Goal: Task Accomplishment & Management: Manage account settings

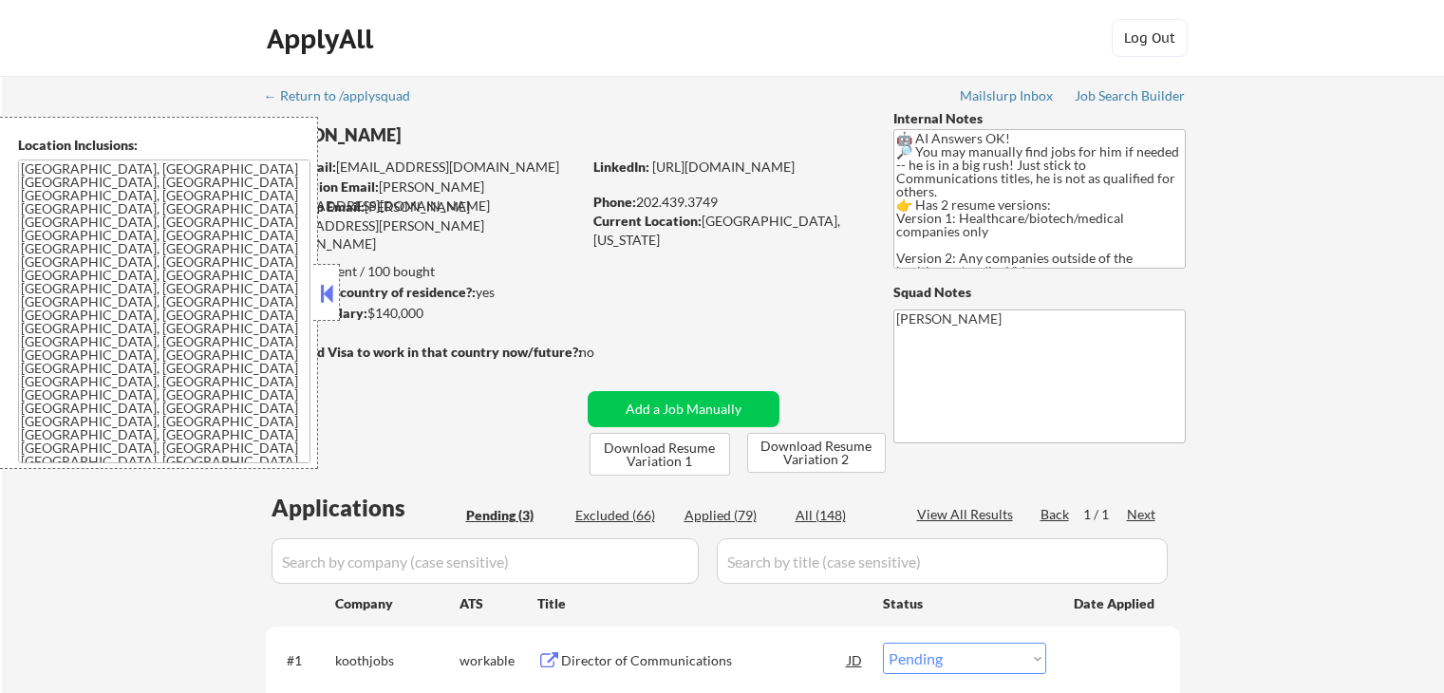
select select ""pending""
click at [315, 297] on div at bounding box center [326, 292] width 27 height 57
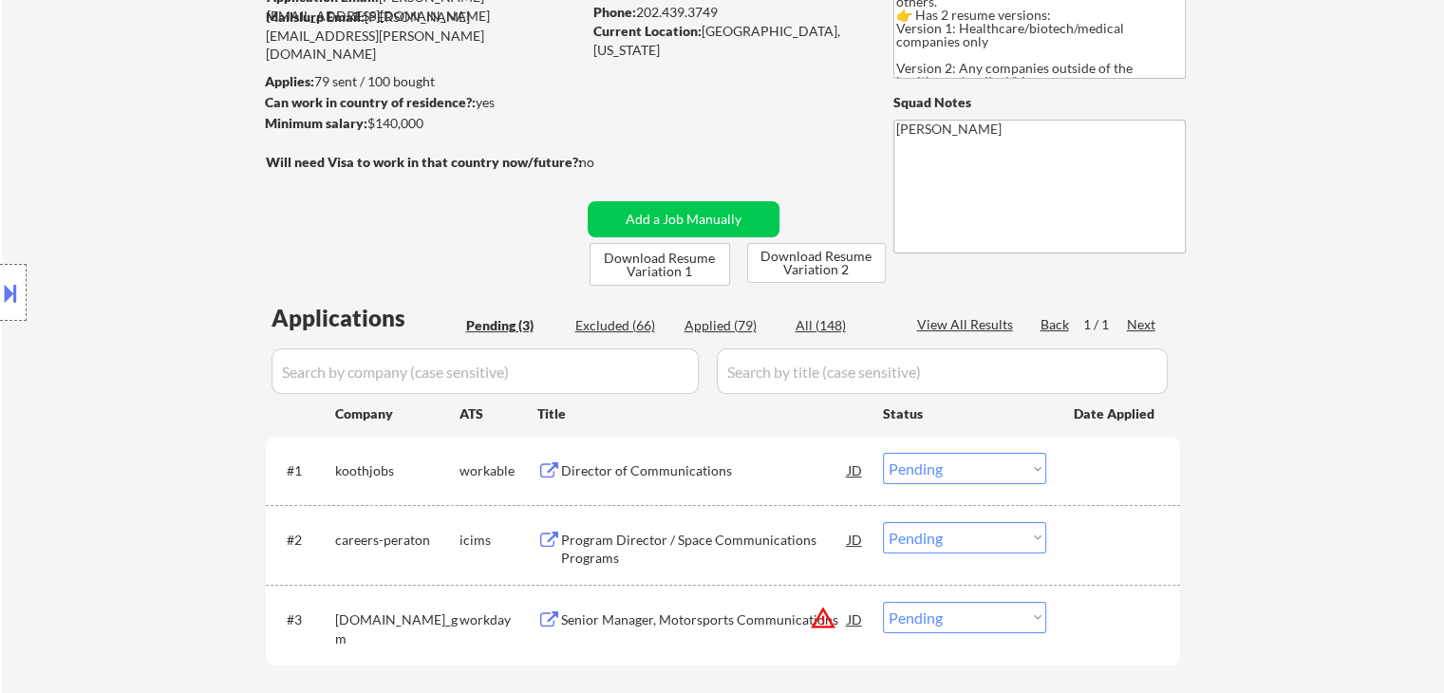
scroll to position [285, 0]
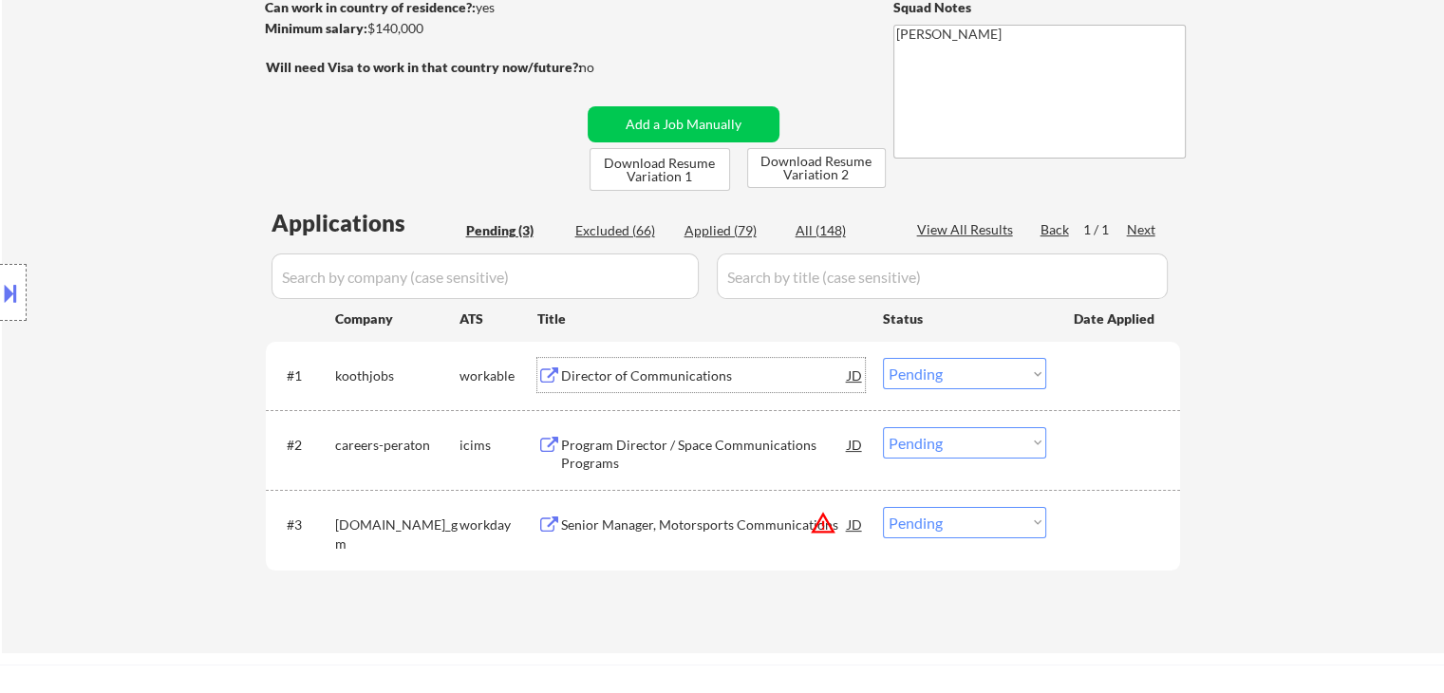
click at [630, 377] on div "Director of Communications" at bounding box center [704, 375] width 287 height 19
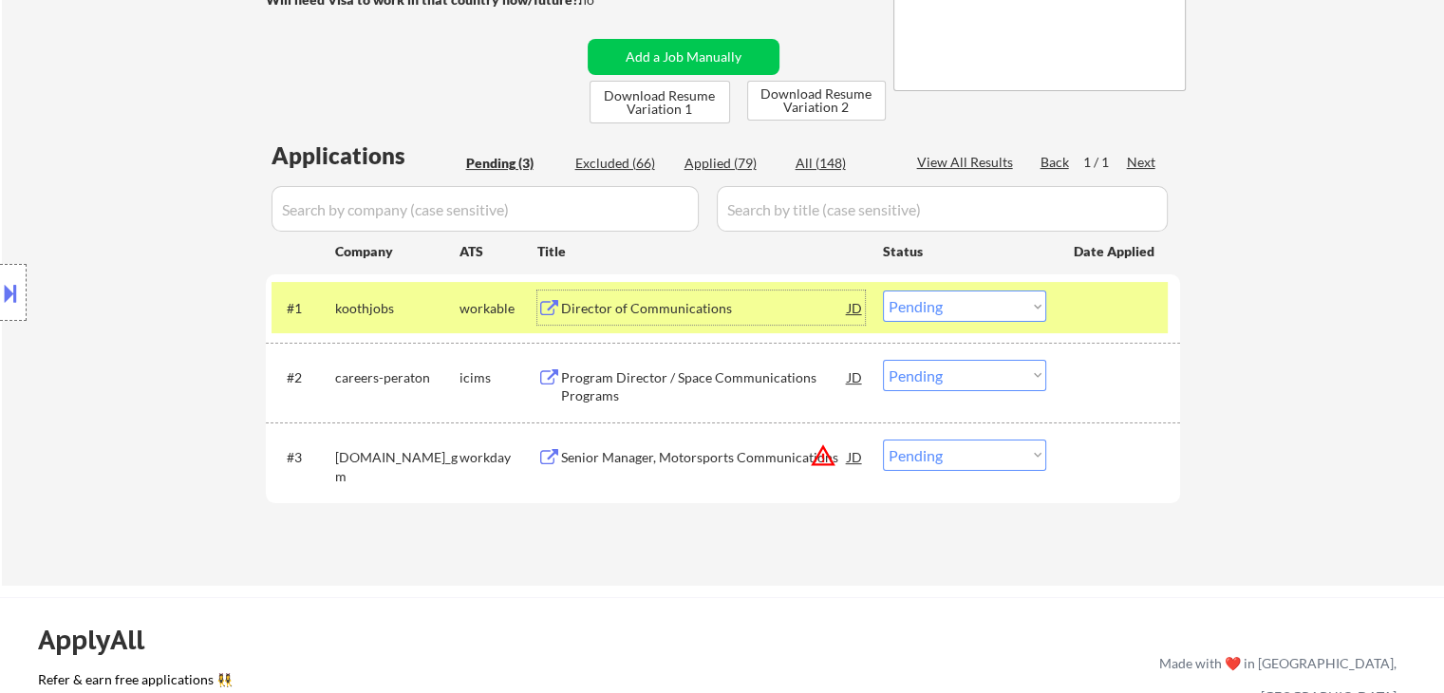
scroll to position [380, 0]
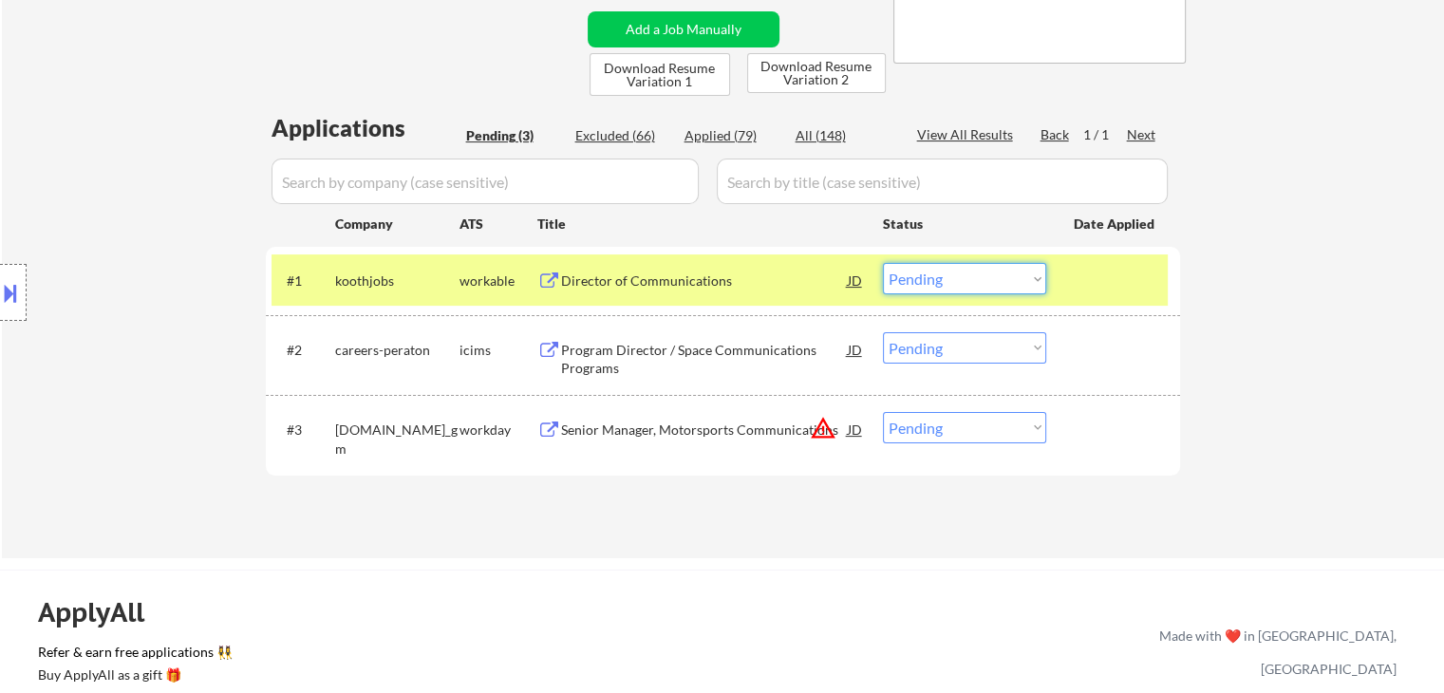
click at [944, 284] on select "Choose an option... Pending Applied Excluded (Questions) Excluded (Expired) Exc…" at bounding box center [964, 278] width 163 height 31
click at [883, 263] on select "Choose an option... Pending Applied Excluded (Questions) Excluded (Expired) Exc…" at bounding box center [964, 278] width 163 height 31
select select ""pending""
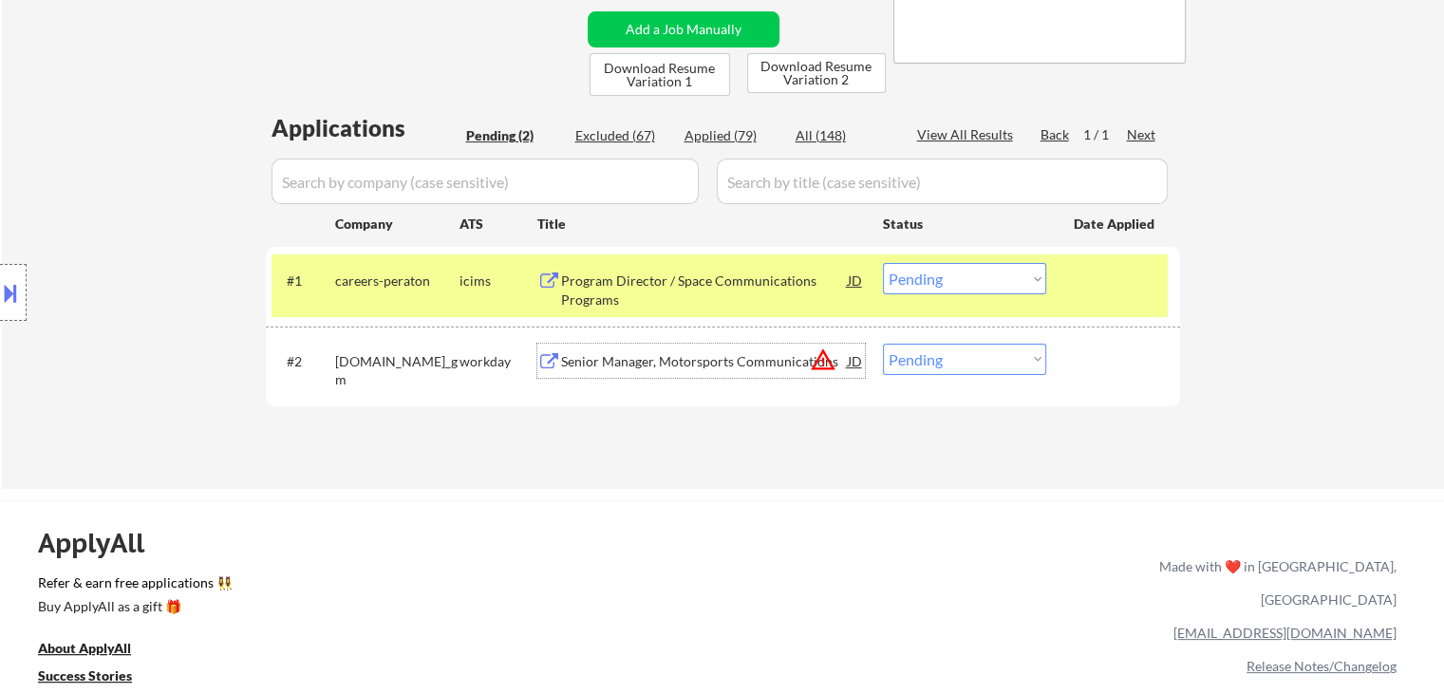
click at [752, 365] on div "Senior Manager, Motorsports Communications" at bounding box center [704, 361] width 287 height 19
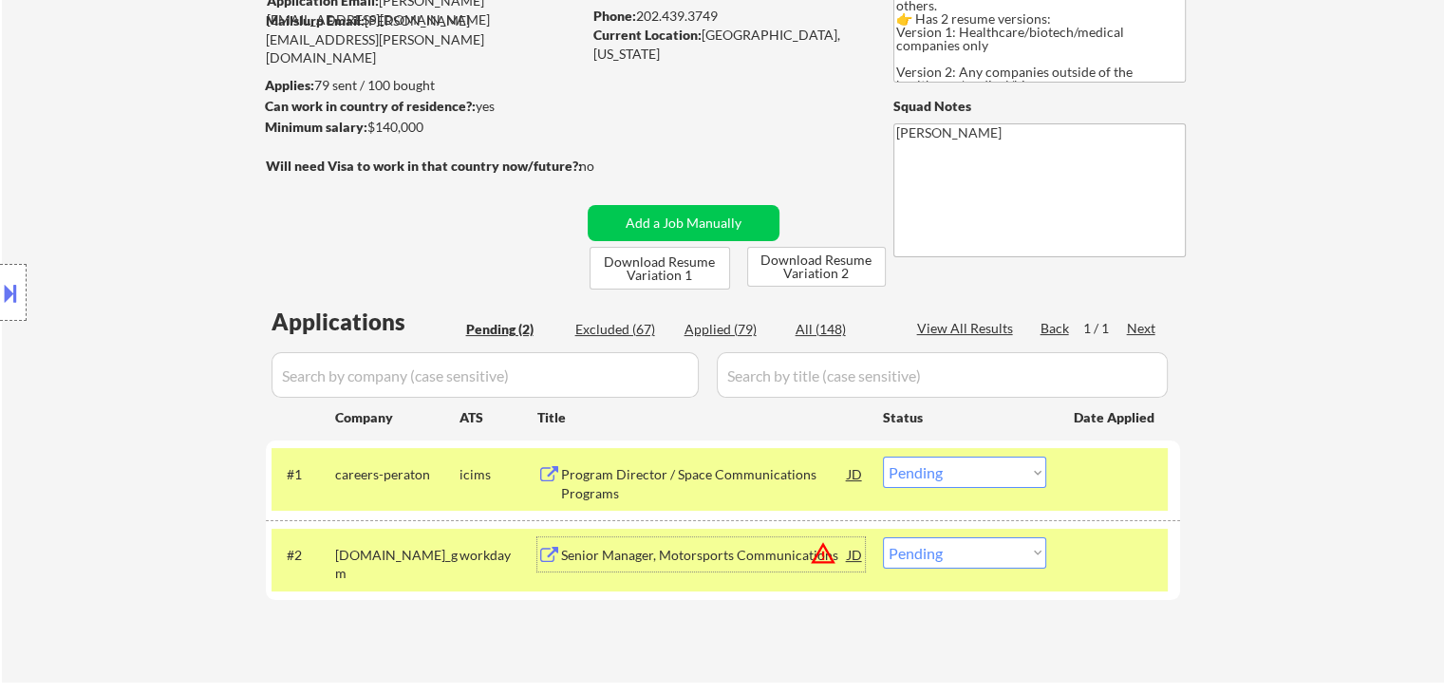
scroll to position [285, 0]
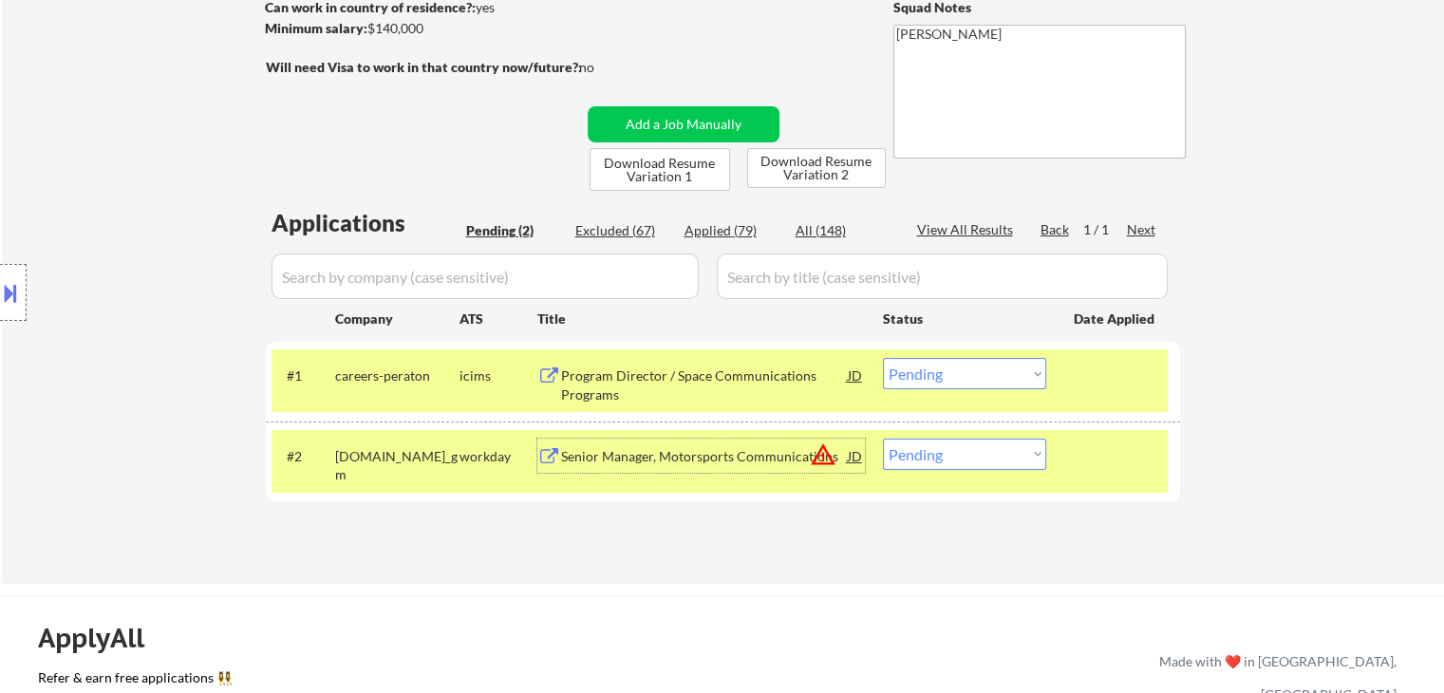
click at [951, 458] on select "Choose an option... Pending Applied Excluded (Questions) Excluded (Expired) Exc…" at bounding box center [964, 454] width 163 height 31
select select ""excluded__location_""
click at [883, 439] on select "Choose an option... Pending Applied Excluded (Questions) Excluded (Expired) Exc…" at bounding box center [964, 454] width 163 height 31
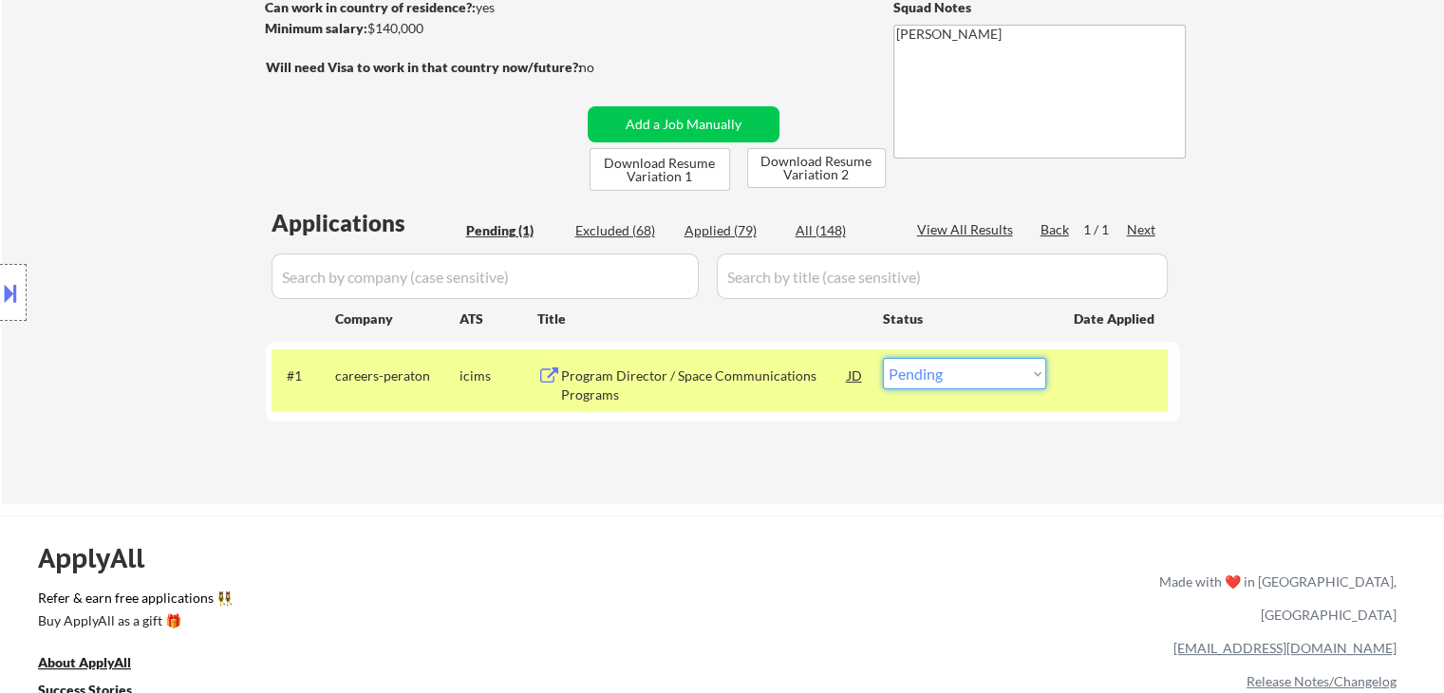
click at [947, 377] on select "Choose an option... Pending Applied Excluded (Questions) Excluded (Expired) Exc…" at bounding box center [964, 373] width 163 height 31
select select ""excluded__bad_match_""
click at [883, 358] on select "Choose an option... Pending Applied Excluded (Questions) Excluded (Expired) Exc…" at bounding box center [964, 373] width 163 height 31
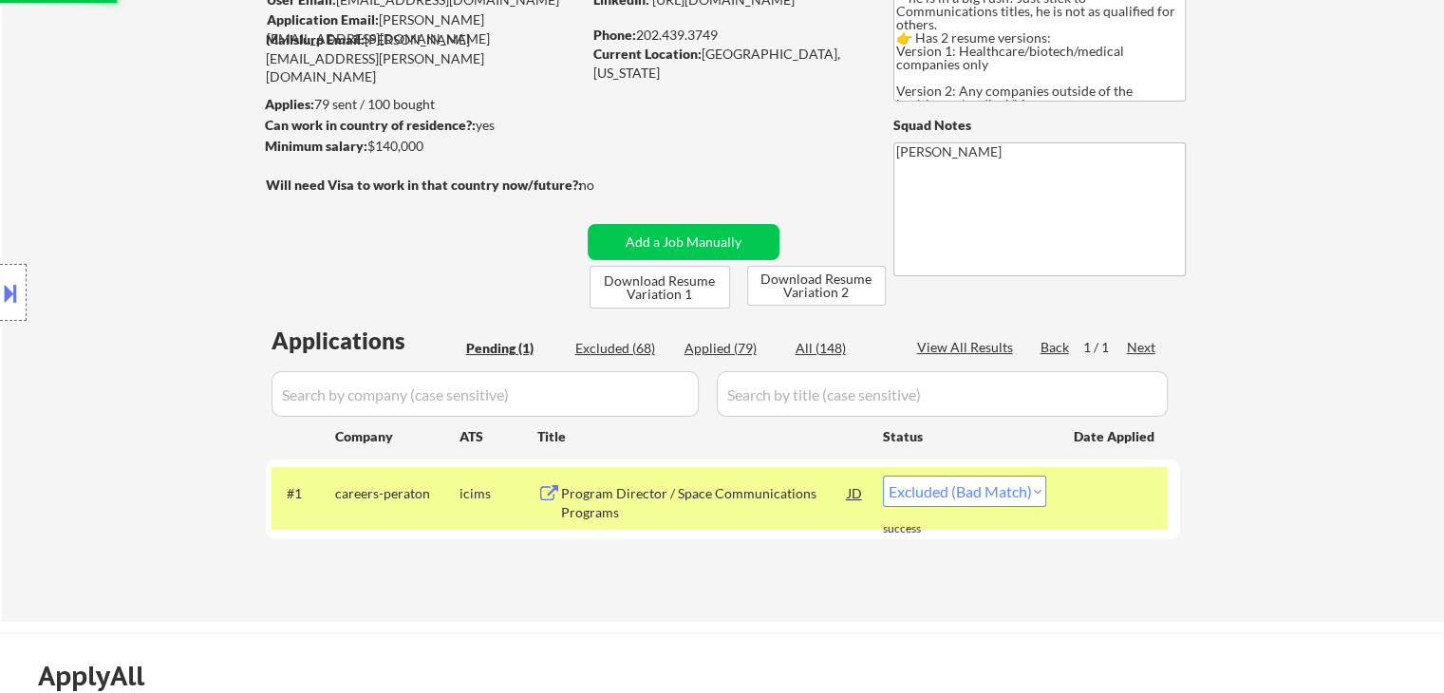
scroll to position [0, 0]
